Goal: Task Accomplishment & Management: Complete application form

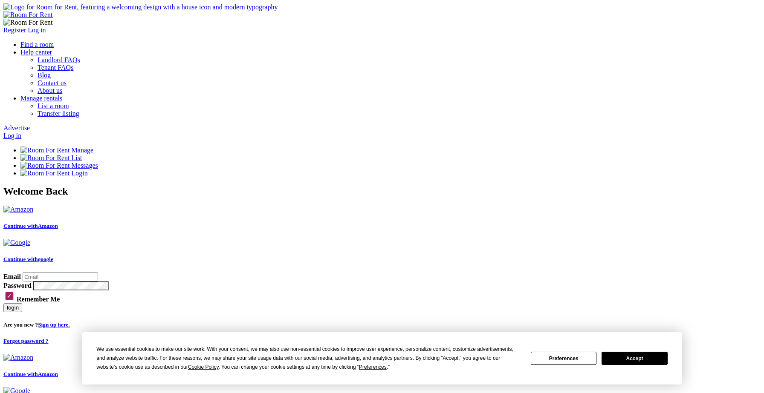
click at [641, 358] on button "Accept" at bounding box center [634, 358] width 66 height 13
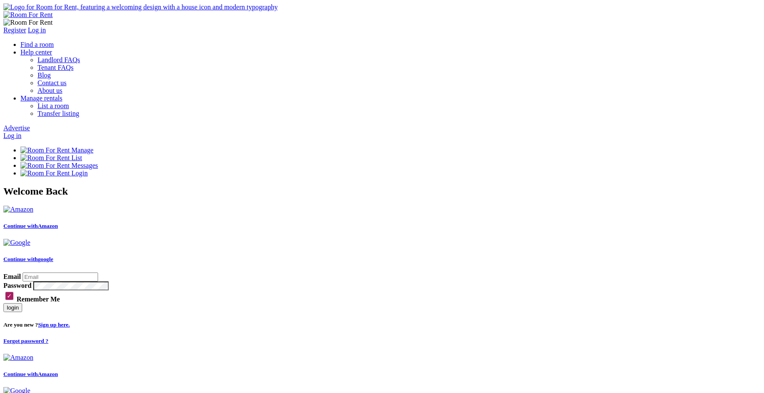
type input "sa"
